Goal: Task Accomplishment & Management: Manage account settings

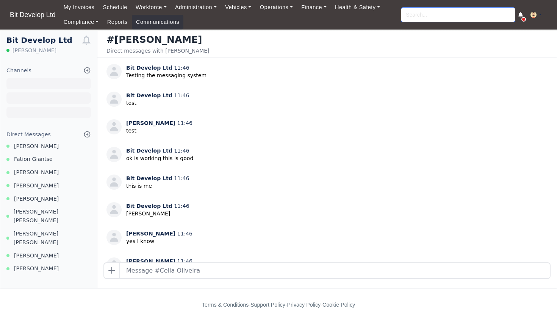
click at [422, 17] on input "search" at bounding box center [458, 15] width 114 height 14
type input "[PERSON_NAME]"
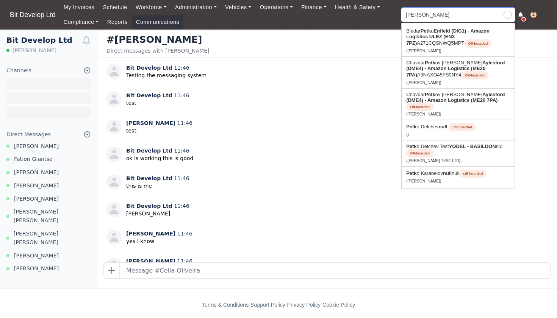
type input "[PERSON_NAME]"
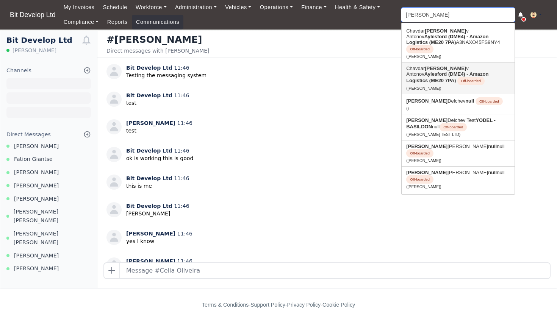
type input "[PERSON_NAME]"
type input "PETKO Delchev"
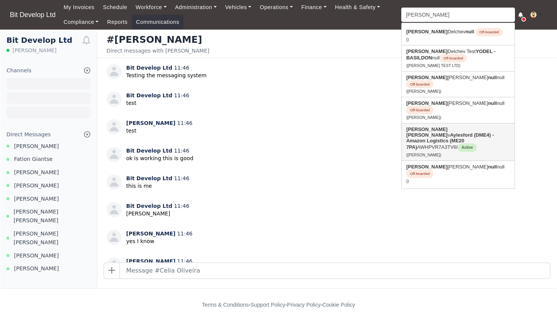
click at [458, 124] on link "Petko Petko v Aylesford (DME4) - Amazon Logistics (ME20 7PA) AWHPVR7A3TV6I Acti…" at bounding box center [458, 142] width 113 height 37
type input "[PERSON_NAME]"
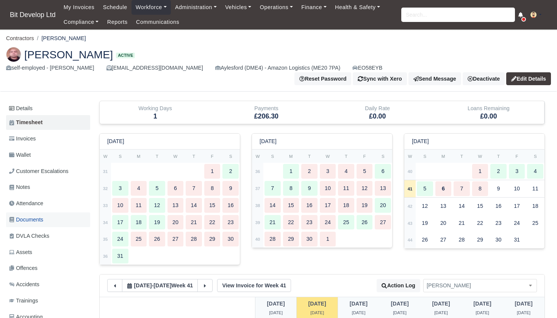
click at [27, 216] on span "Documents" at bounding box center [26, 220] width 34 height 9
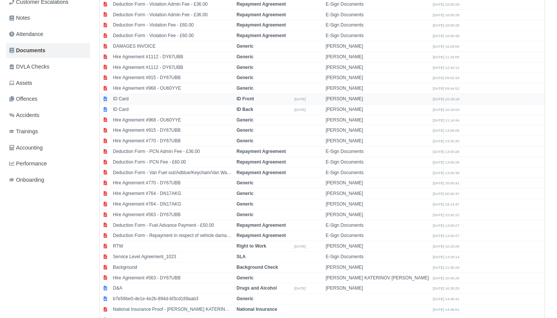
scroll to position [170, 0]
click at [160, 241] on td "RTW" at bounding box center [173, 246] width 124 height 11
select select "right-to-work"
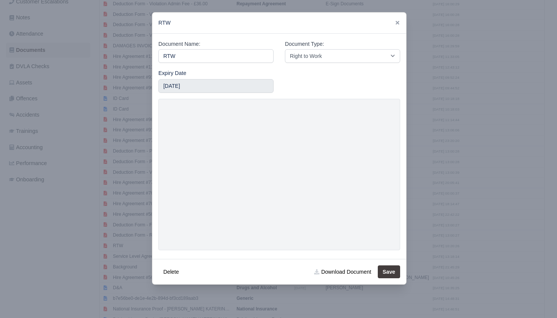
click at [437, 172] on div at bounding box center [278, 159] width 557 height 318
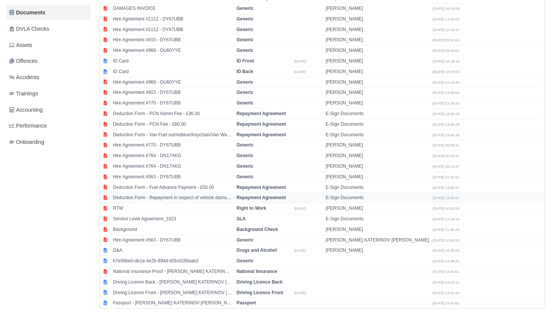
scroll to position [207, 0]
click at [173, 299] on td "Passport - [PERSON_NAME] KATERINOV [PERSON_NAME]" at bounding box center [173, 304] width 124 height 10
select select "passport"
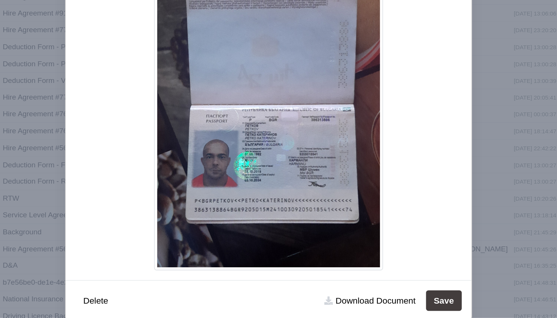
scroll to position [206, 0]
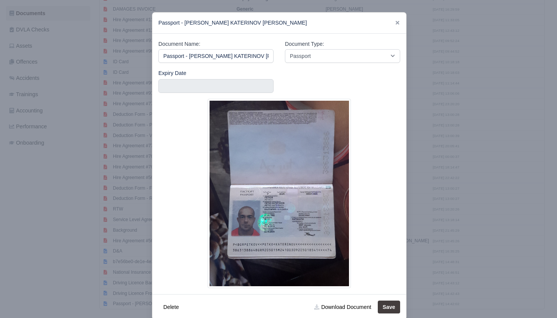
click at [72, 237] on div at bounding box center [278, 159] width 557 height 318
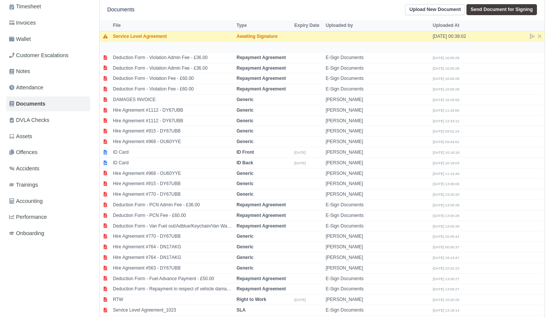
scroll to position [98, 0]
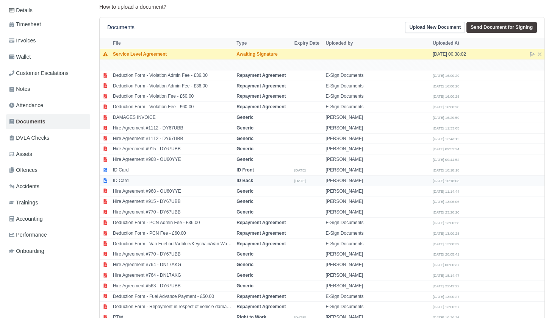
click at [159, 175] on td "ID Card" at bounding box center [173, 180] width 124 height 11
select select "id-back"
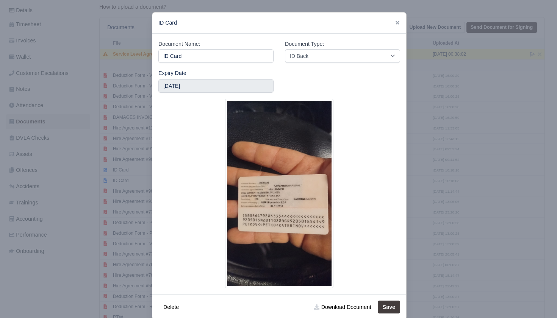
click at [122, 187] on div at bounding box center [278, 159] width 557 height 318
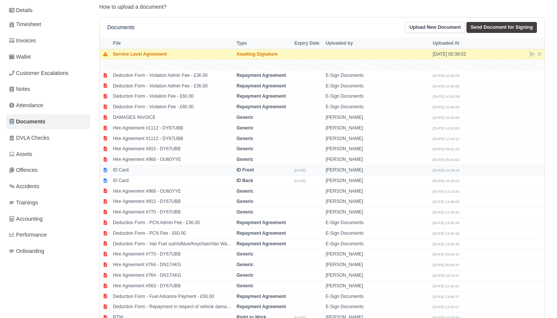
click at [129, 165] on td "ID Card" at bounding box center [173, 170] width 124 height 11
select select "id-front"
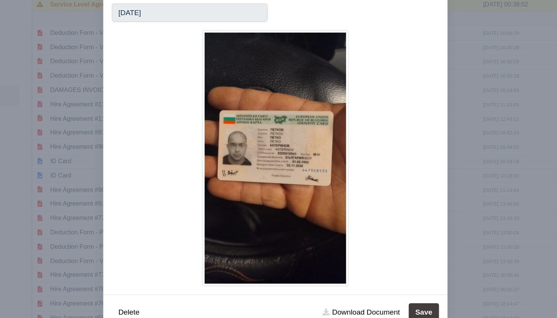
scroll to position [0, 0]
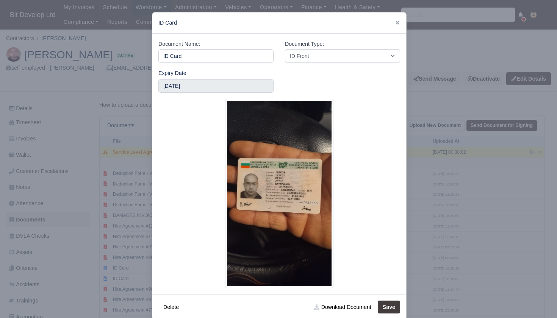
click at [135, 210] on div at bounding box center [278, 159] width 557 height 318
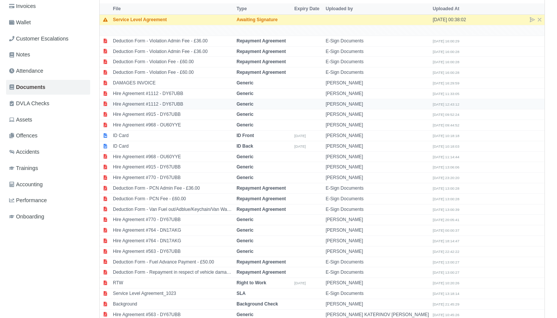
scroll to position [164, 0]
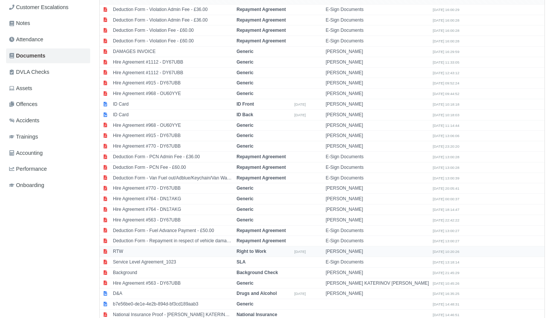
click at [151, 247] on td "RTW" at bounding box center [173, 252] width 124 height 11
select select "right-to-work"
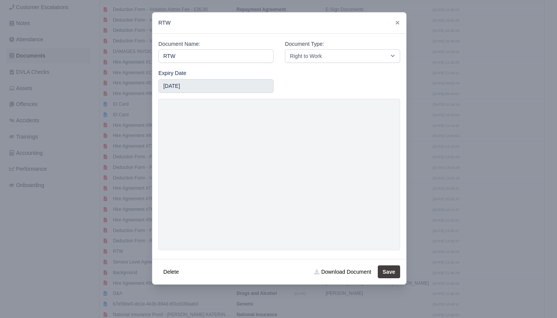
click at [145, 222] on div at bounding box center [278, 159] width 557 height 318
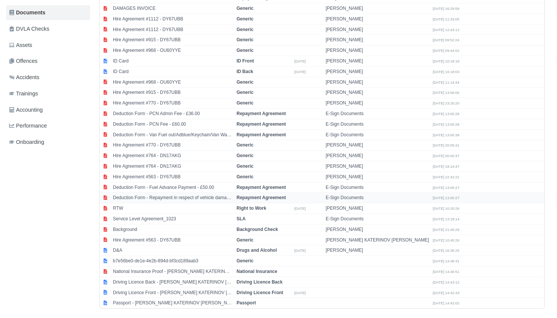
scroll to position [207, 0]
click at [160, 288] on td "Driving Licence Front - [PERSON_NAME] KATERINOV [PERSON_NAME]" at bounding box center [173, 293] width 124 height 11
select select "driving-licence-front"
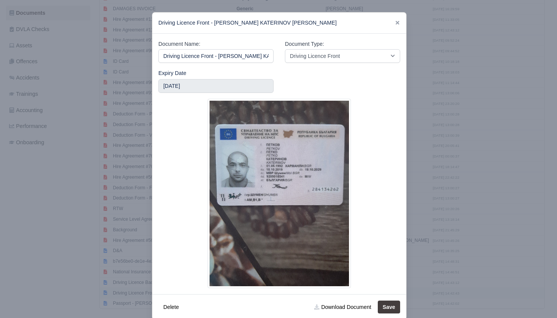
scroll to position [0, 22]
click at [119, 159] on div at bounding box center [278, 159] width 557 height 318
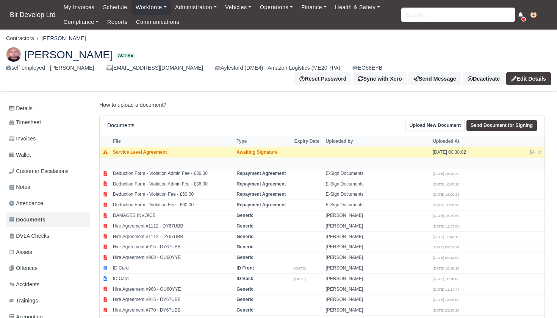
scroll to position [0, 0]
